Goal: Task Accomplishment & Management: Use online tool/utility

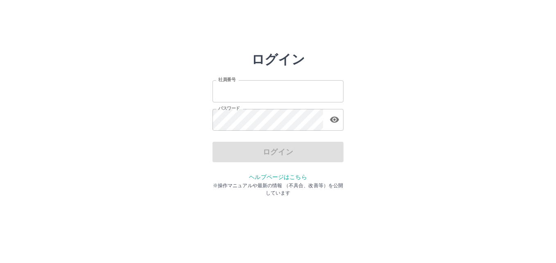
type input "*******"
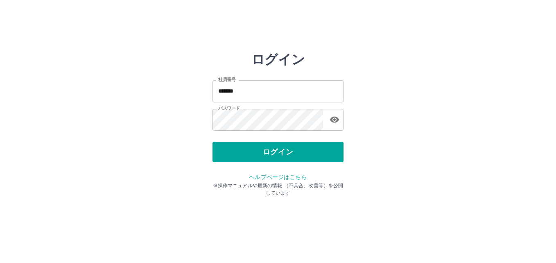
click at [390, 90] on div "ログイン 社員番号 ******* 社員番号 パスワード パスワード ログイン ヘルプページはこちら ※操作マニュアルや最新の情報 （不具合、改善等）を公開し…" at bounding box center [278, 117] width 492 height 131
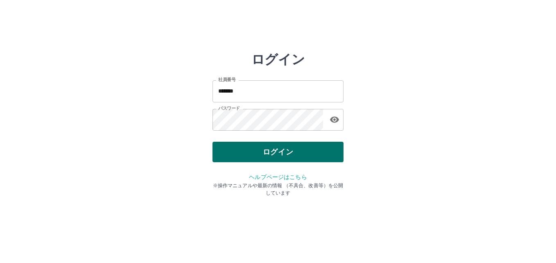
click at [305, 151] on button "ログイン" at bounding box center [278, 152] width 131 height 20
